Goal: Task Accomplishment & Management: Use online tool/utility

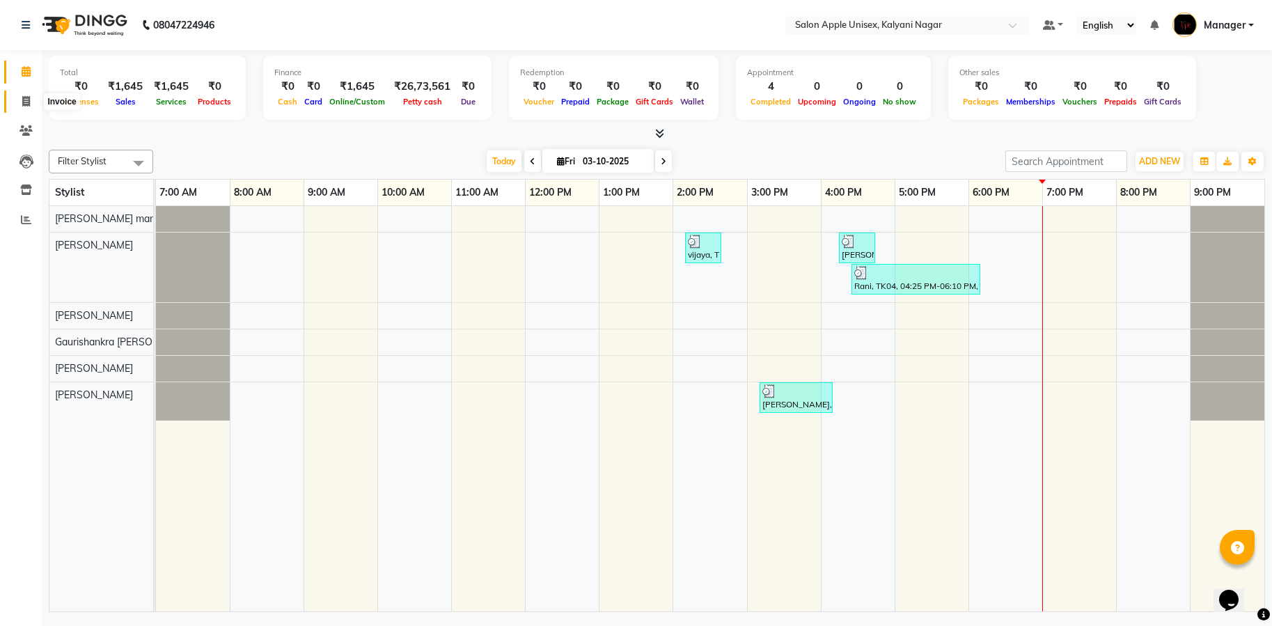
click at [35, 103] on span at bounding box center [26, 102] width 24 height 16
select select "119"
select select "service"
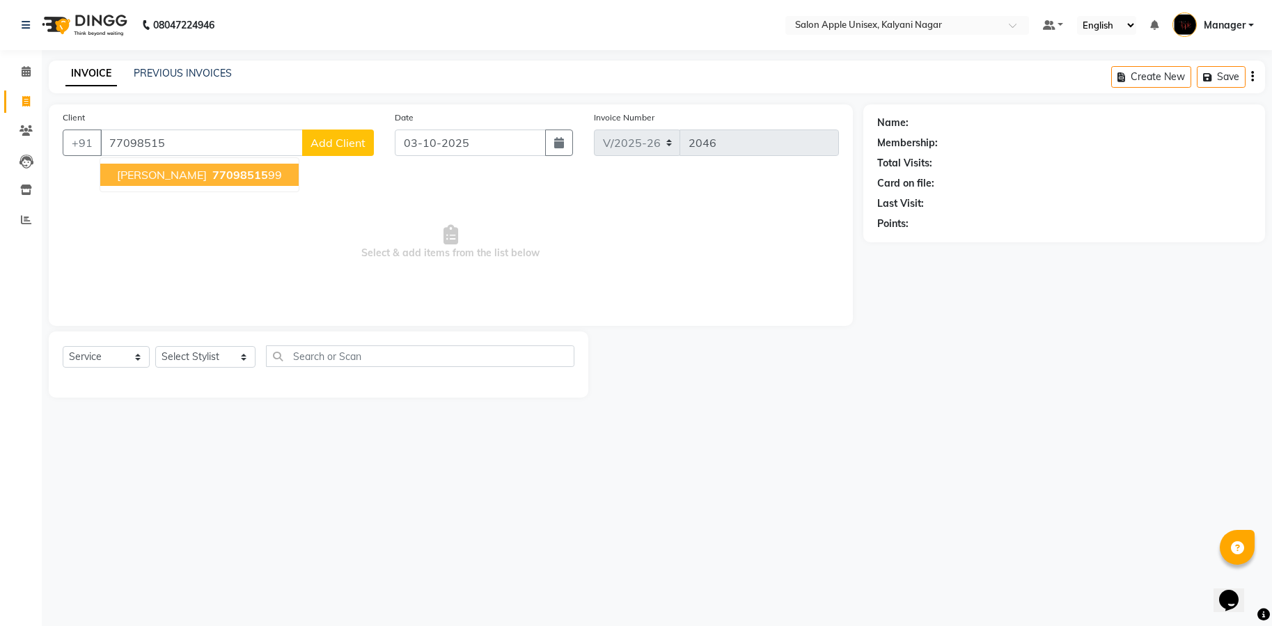
drag, startPoint x: 200, startPoint y: 170, endPoint x: 212, endPoint y: 171, distance: 11.2
click at [212, 171] on span "77098515" at bounding box center [240, 175] width 56 height 14
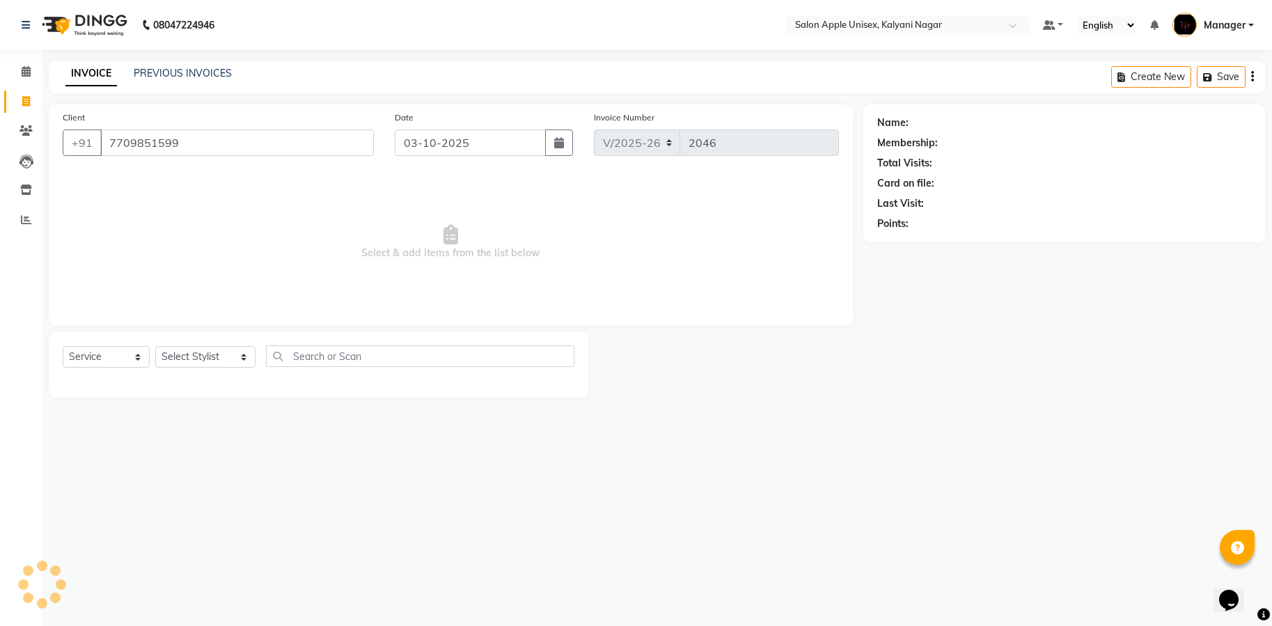
type input "7709851599"
select select "1: Object"
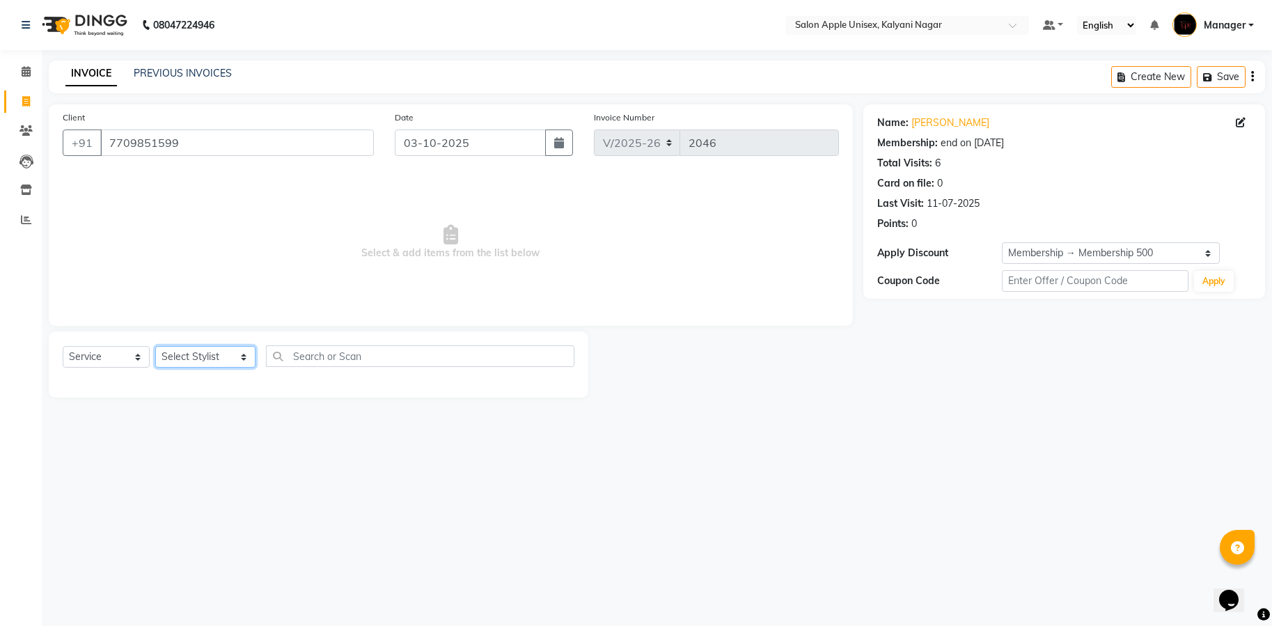
click at [230, 356] on select "Select Stylist [PERSON_NAME] Gaurishankra [PERSON_NAME] (Owner) [PERSON_NAME] M…" at bounding box center [205, 357] width 100 height 22
select select "67553"
click at [155, 346] on select "Select Stylist [PERSON_NAME] Gaurishankra [PERSON_NAME] (Owner) [PERSON_NAME] M…" at bounding box center [205, 357] width 100 height 22
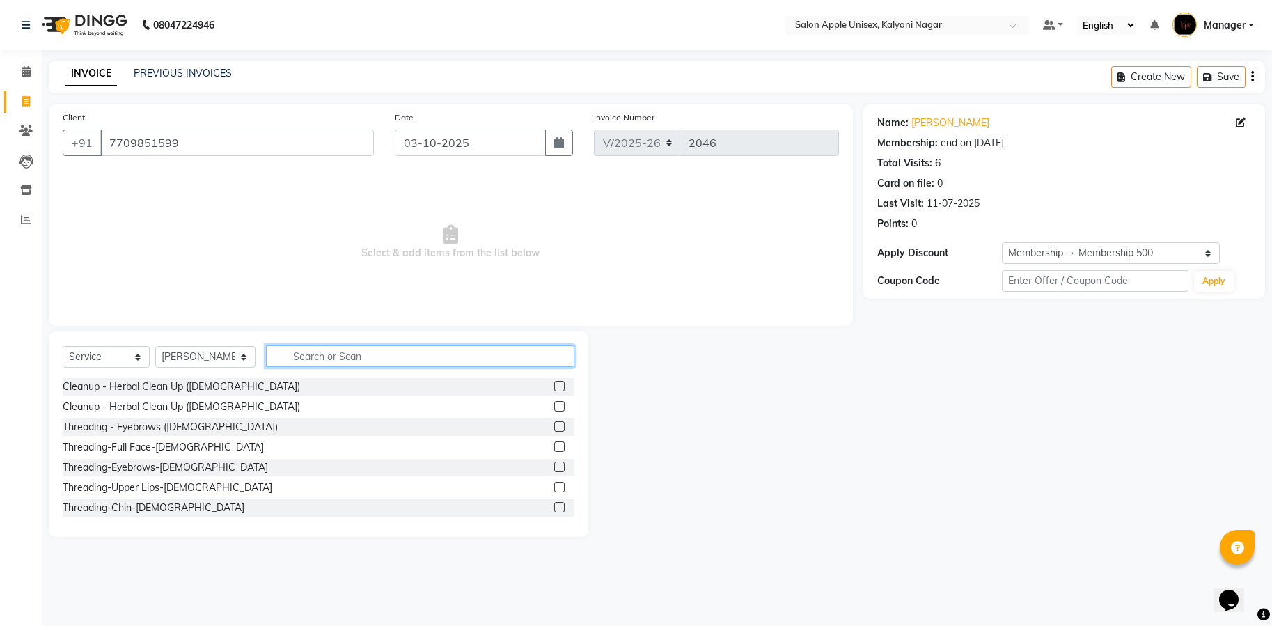
click at [500, 359] on input "text" at bounding box center [420, 356] width 308 height 22
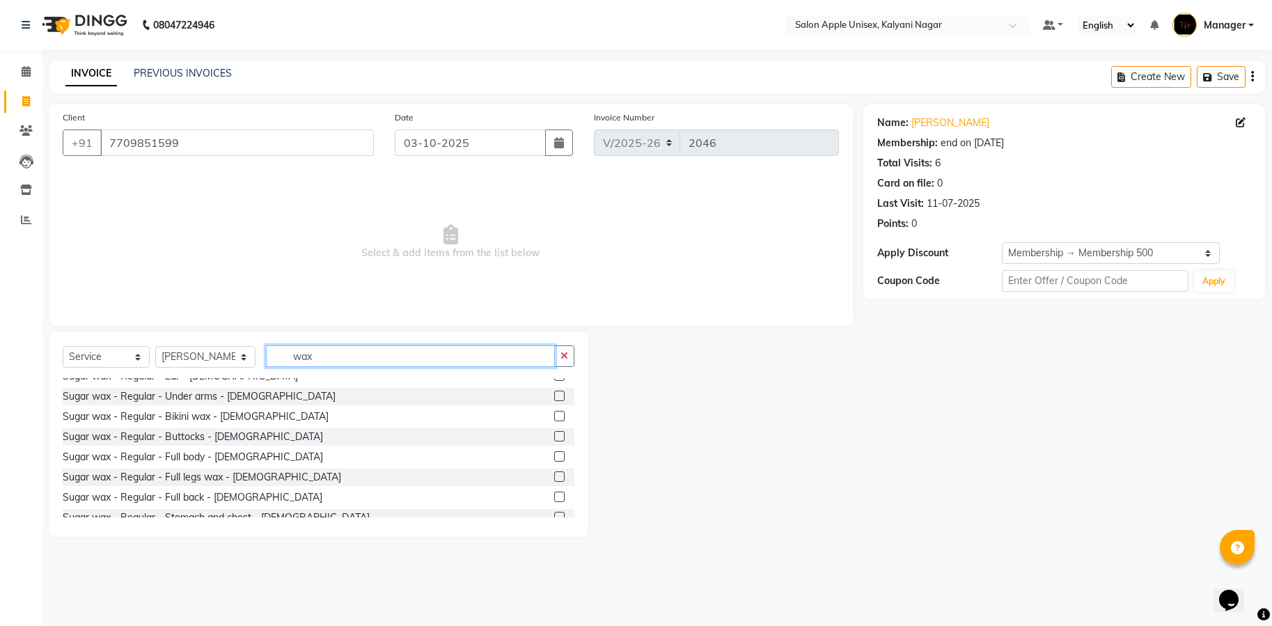
scroll to position [209, 0]
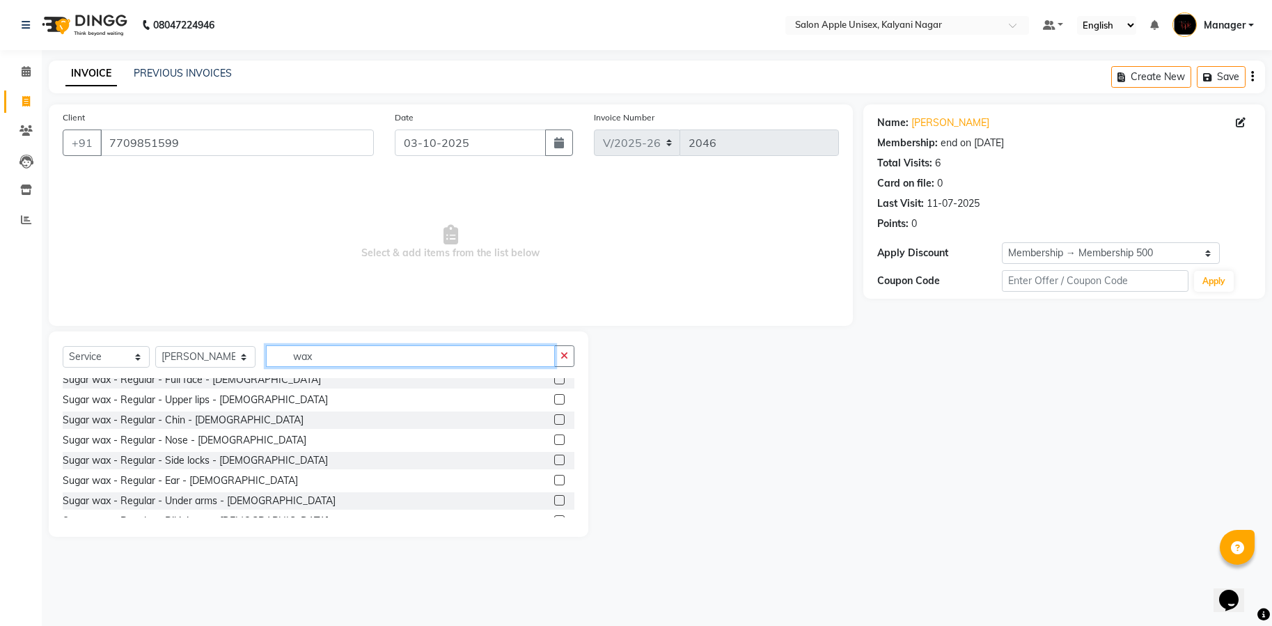
type input "wax"
click at [554, 498] on label at bounding box center [559, 500] width 10 height 10
click at [554, 498] on input "checkbox" at bounding box center [558, 500] width 9 height 9
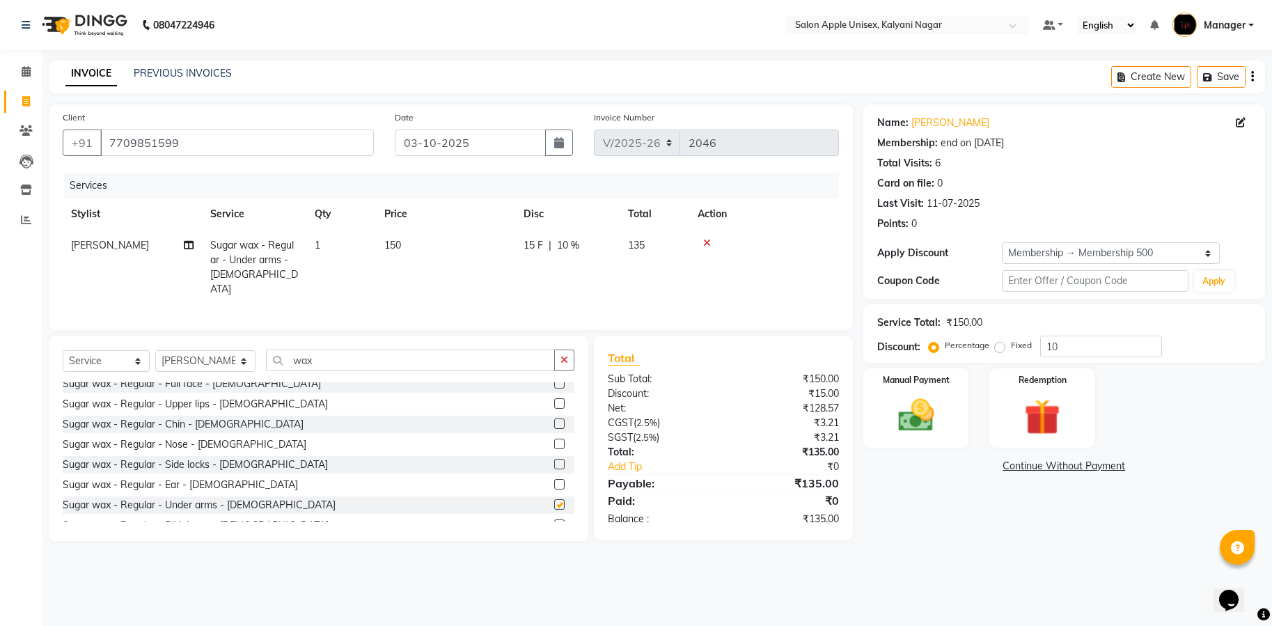
checkbox input "false"
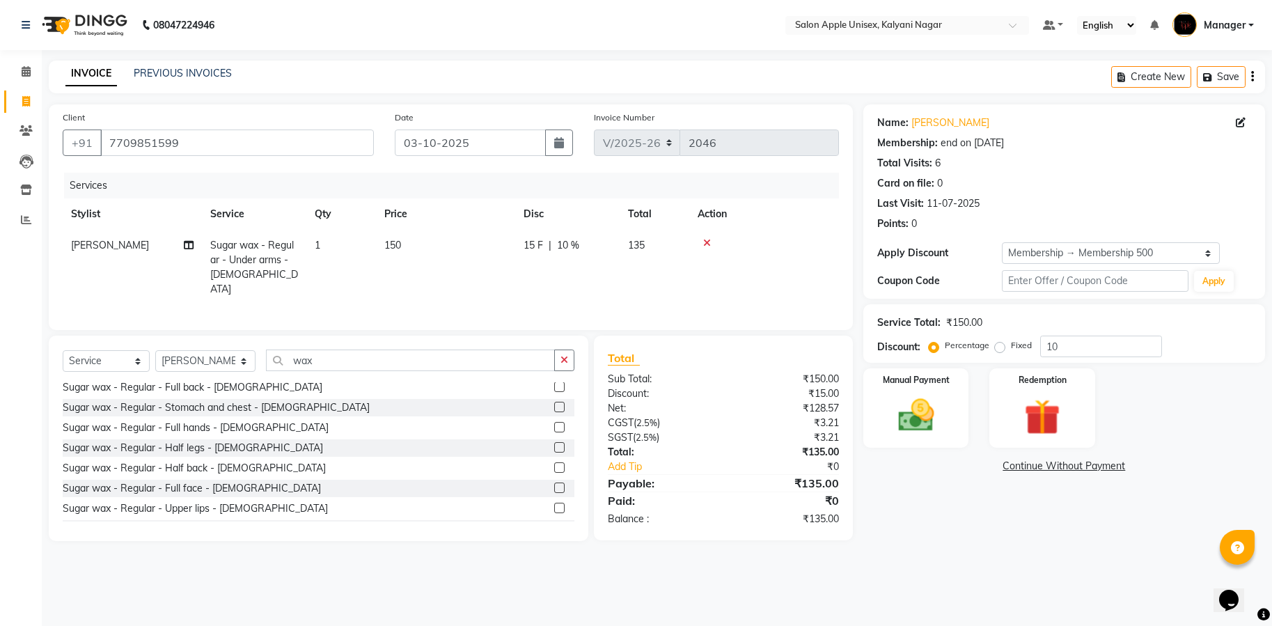
click at [554, 429] on label at bounding box center [559, 427] width 10 height 10
click at [554, 429] on input "checkbox" at bounding box center [558, 427] width 9 height 9
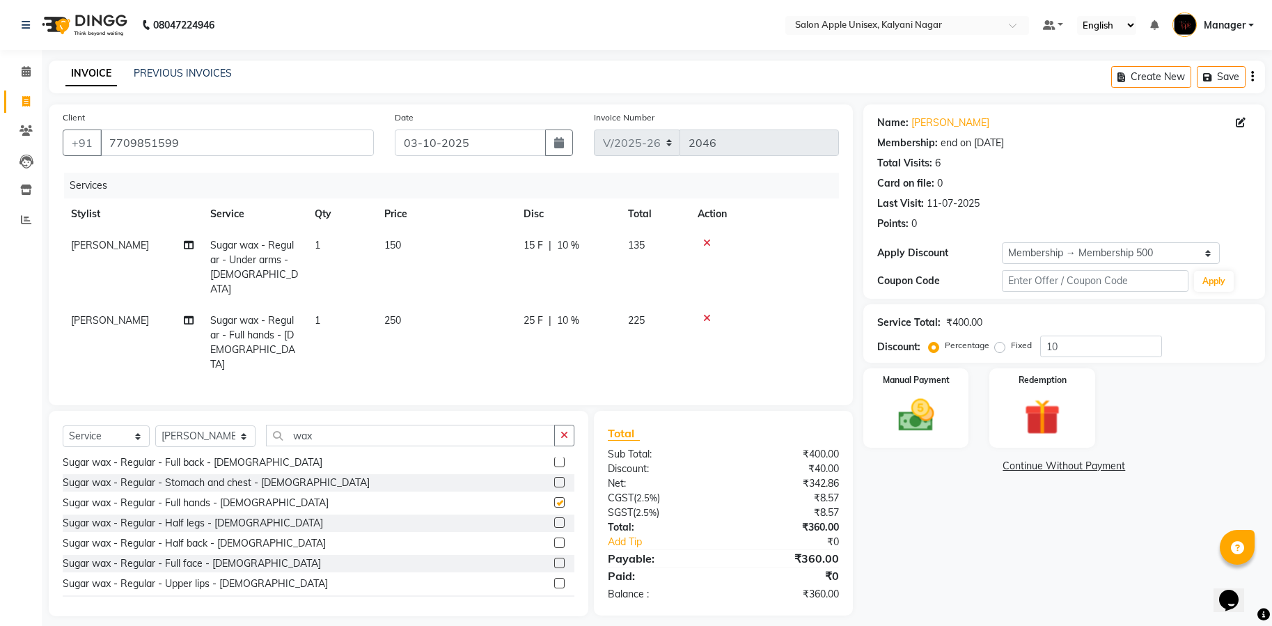
checkbox input "false"
click at [441, 411] on div "Select Service Product Membership Package Voucher Prepaid Gift Card Select Styl…" at bounding box center [318, 513] width 539 height 205
click at [445, 425] on input "wax" at bounding box center [410, 436] width 289 height 22
type input "w"
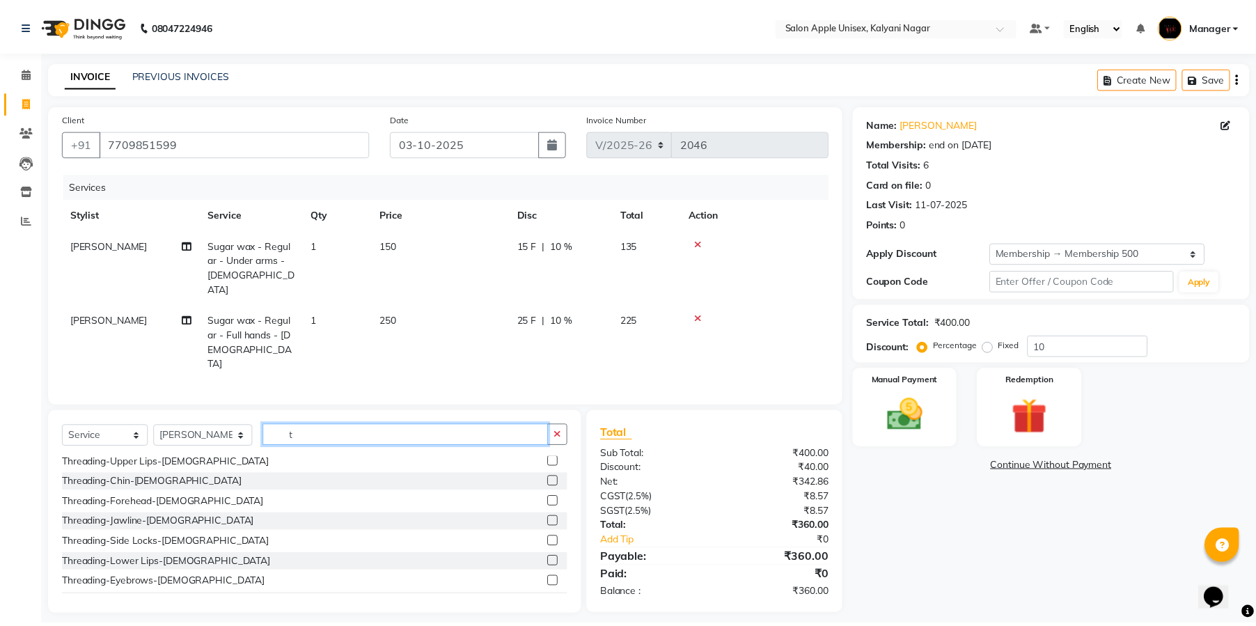
scroll to position [64, 0]
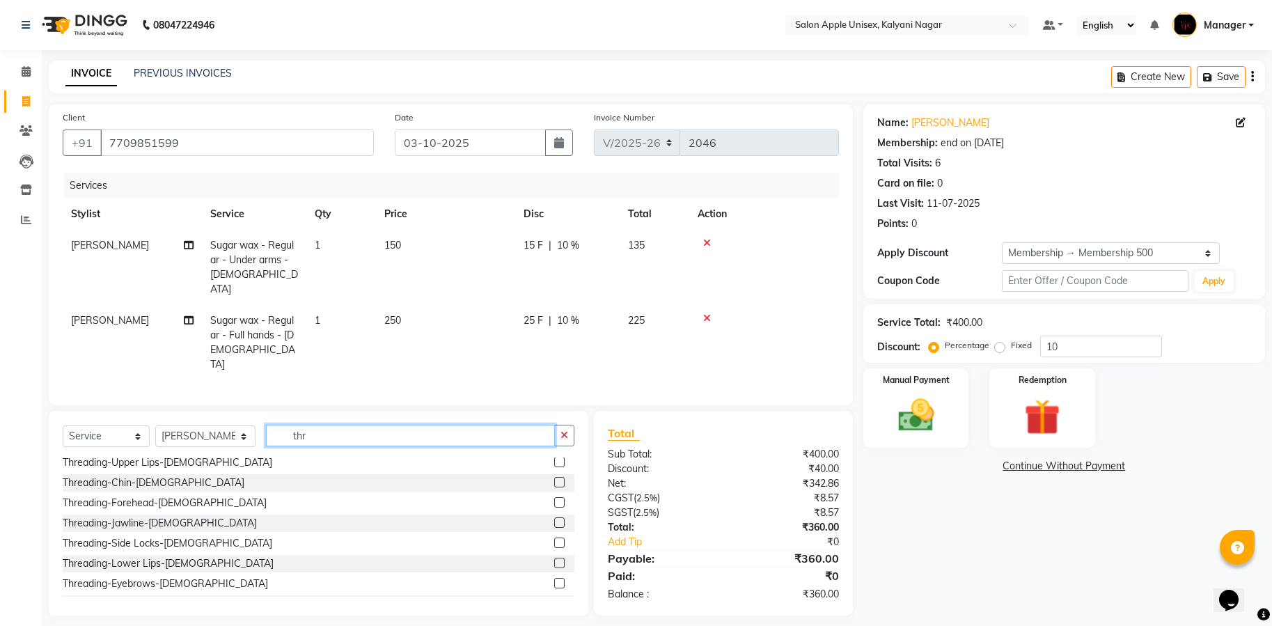
type input "thr"
click at [554, 457] on label at bounding box center [559, 462] width 10 height 10
click at [554, 458] on input "checkbox" at bounding box center [558, 462] width 9 height 9
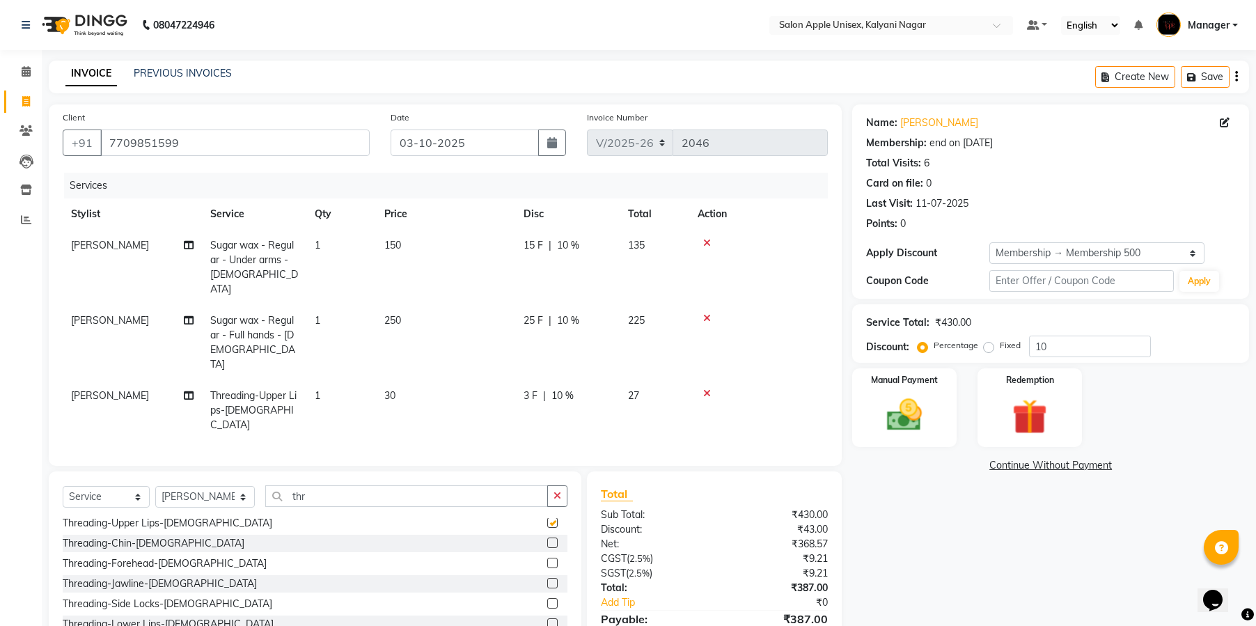
checkbox input "false"
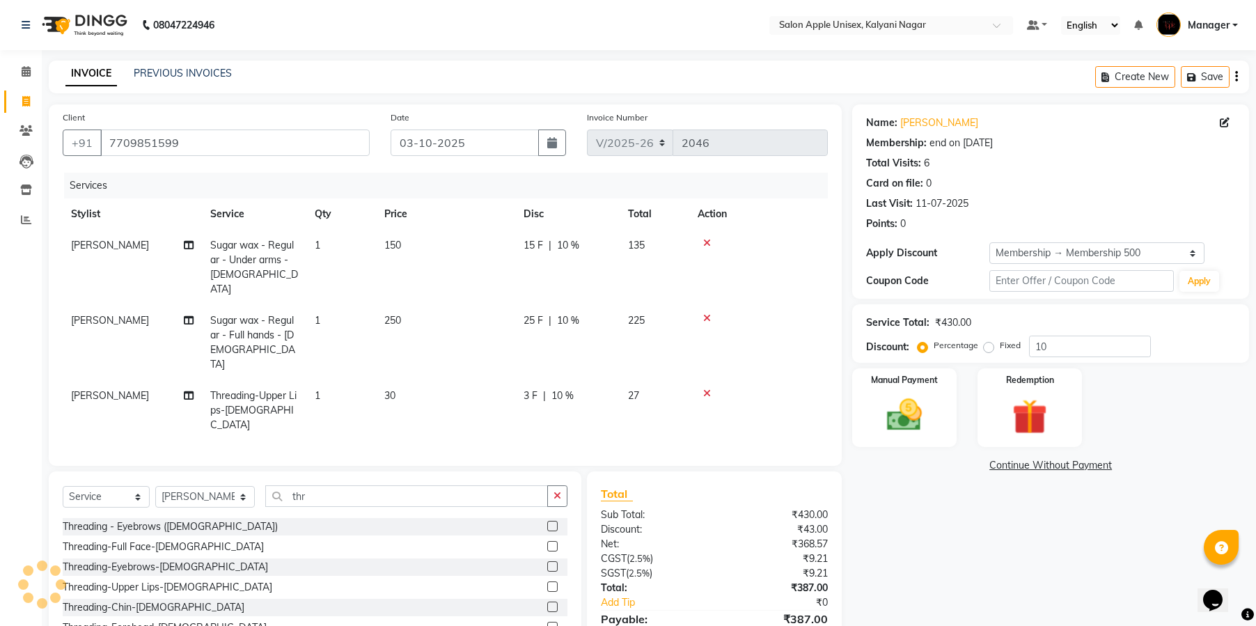
click at [547, 561] on label at bounding box center [552, 566] width 10 height 10
click at [547, 562] on input "checkbox" at bounding box center [551, 566] width 9 height 9
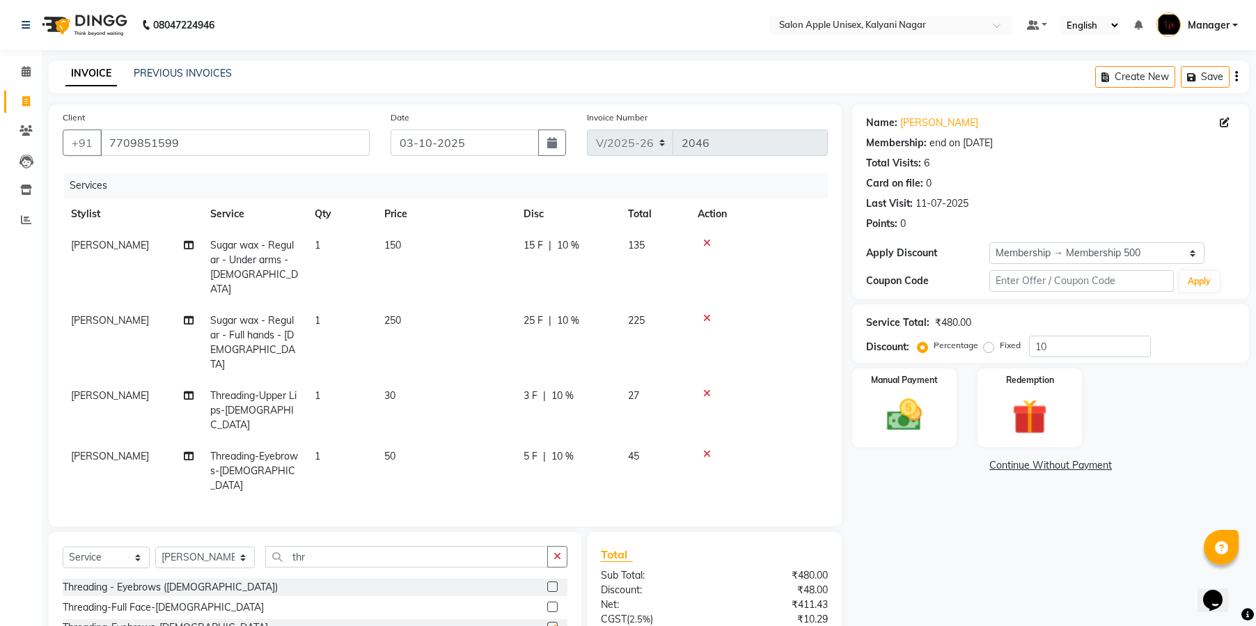
checkbox input "false"
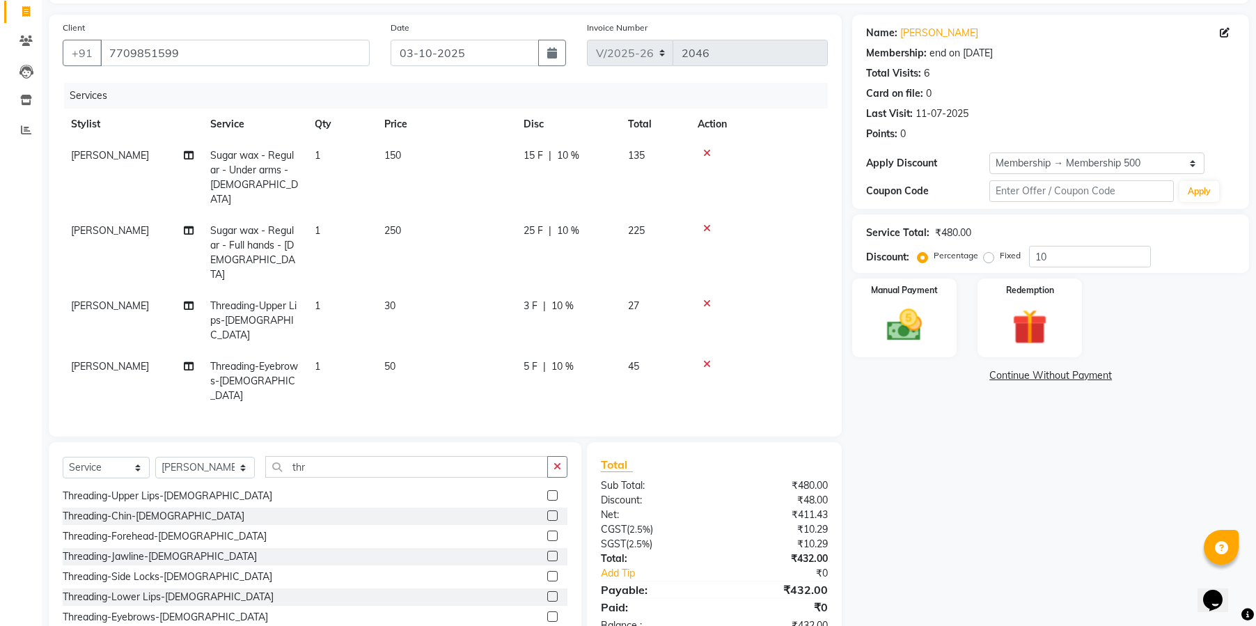
scroll to position [104, 0]
click at [547, 609] on label at bounding box center [552, 614] width 10 height 10
click at [547, 610] on input "checkbox" at bounding box center [551, 614] width 9 height 9
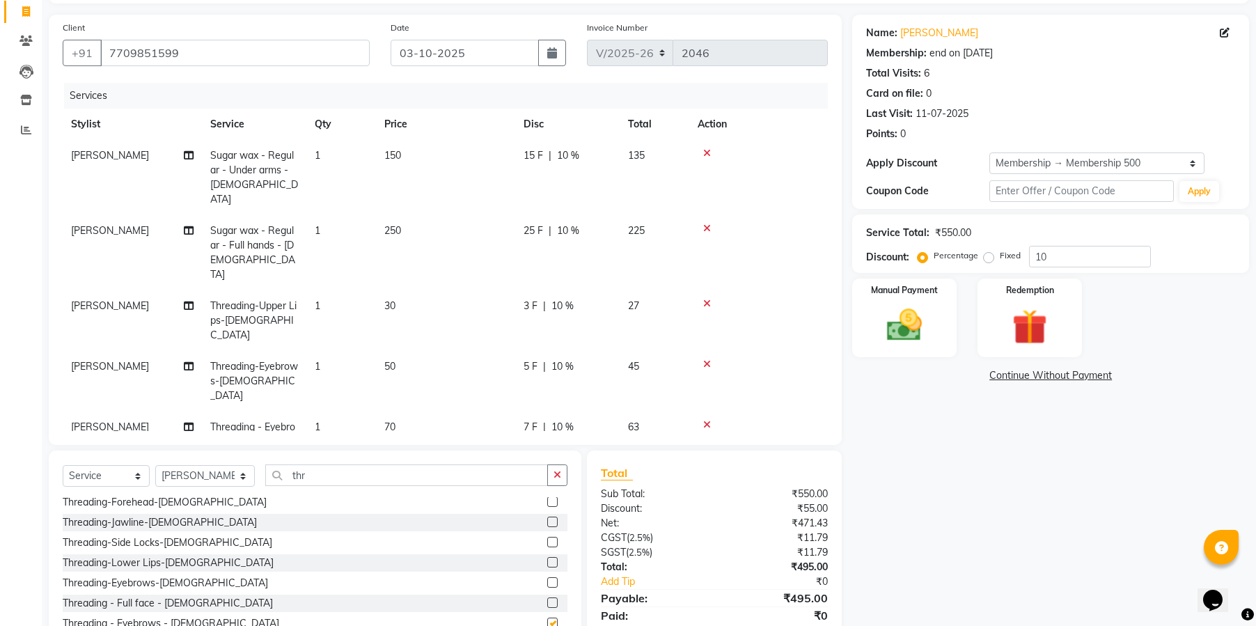
checkbox input "false"
click at [892, 337] on img at bounding box center [904, 325] width 57 height 40
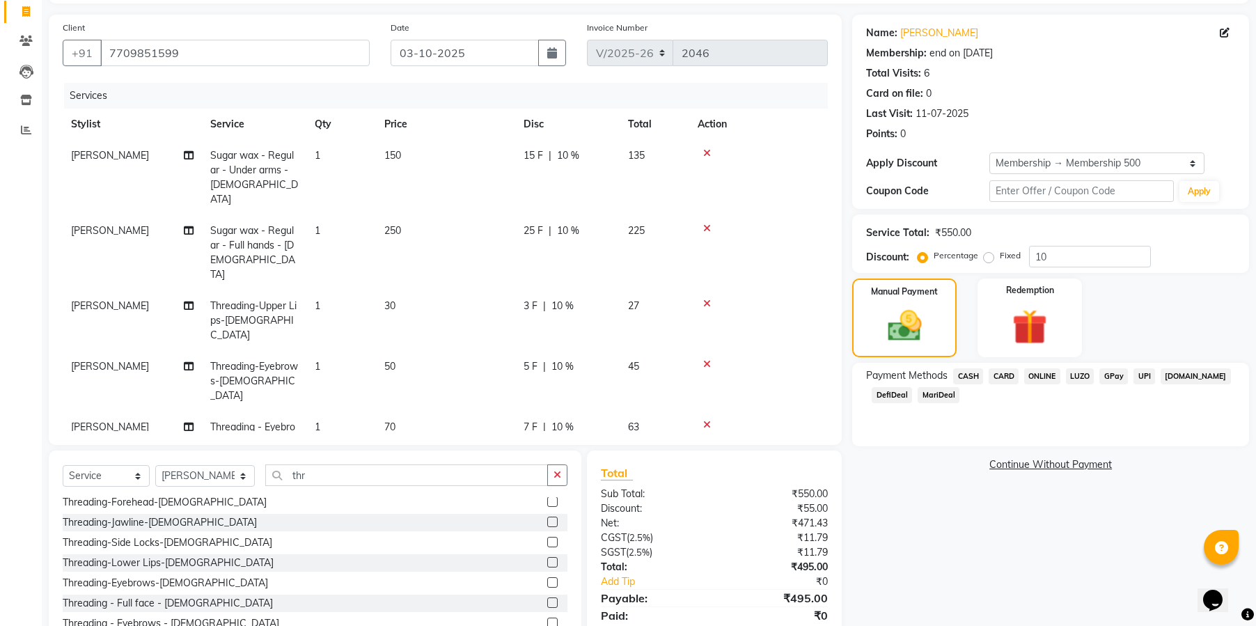
click at [1047, 377] on span "ONLINE" at bounding box center [1042, 376] width 36 height 16
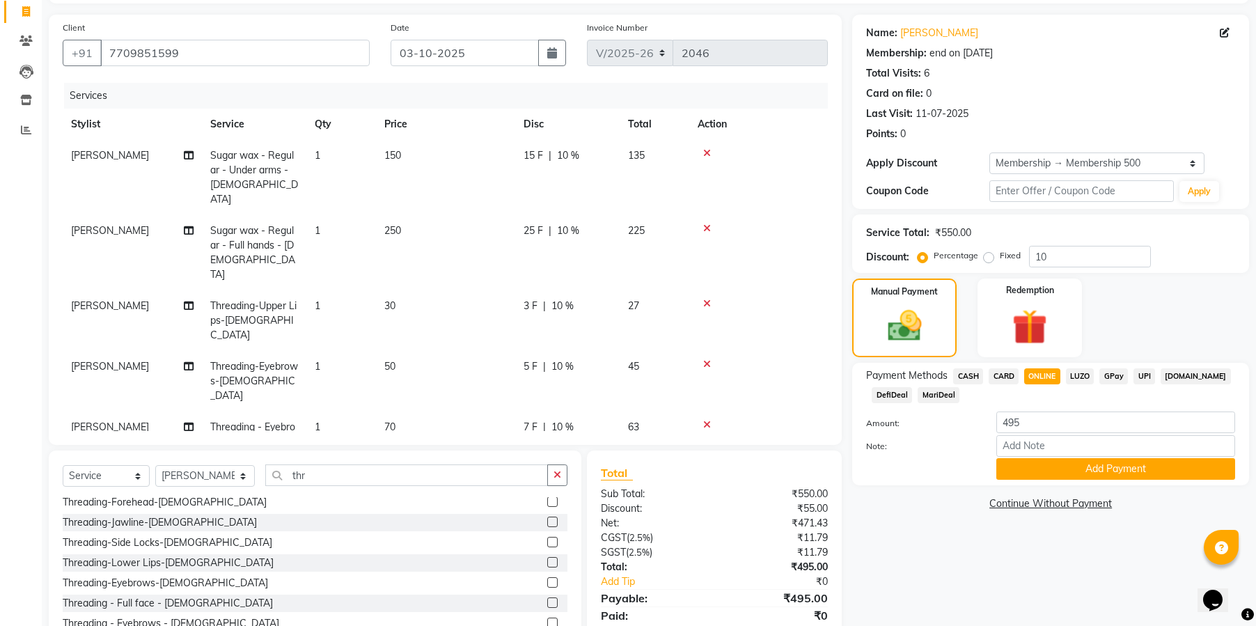
click at [1112, 471] on button "Add Payment" at bounding box center [1115, 469] width 239 height 22
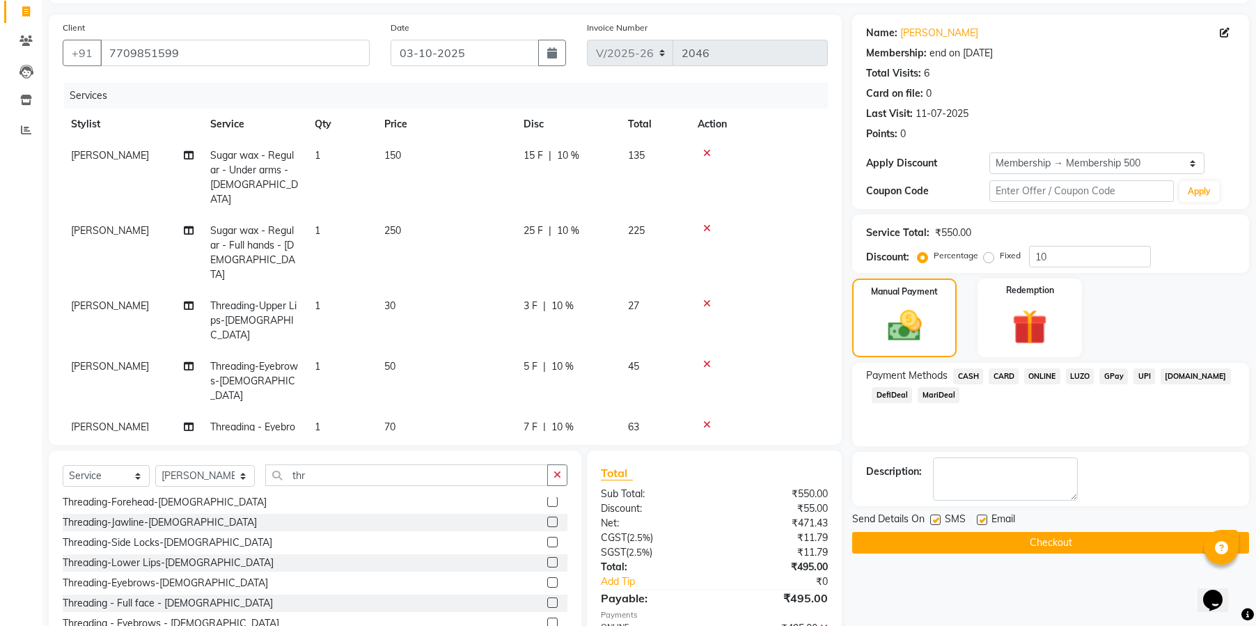
click at [1068, 541] on button "Checkout" at bounding box center [1050, 543] width 397 height 22
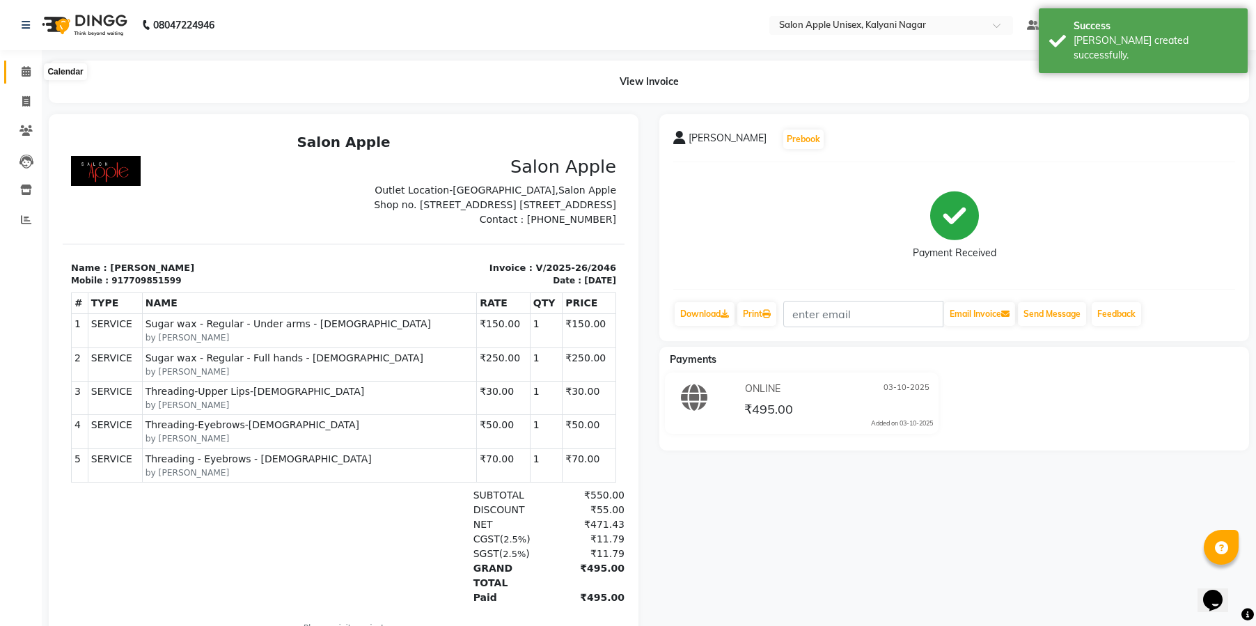
click at [26, 73] on icon at bounding box center [26, 71] width 9 height 10
